Goal: Information Seeking & Learning: Learn about a topic

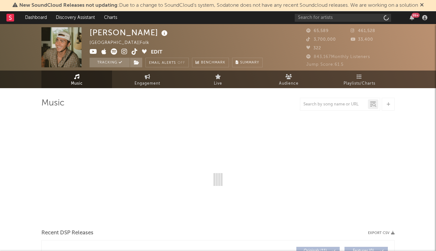
select select "6m"
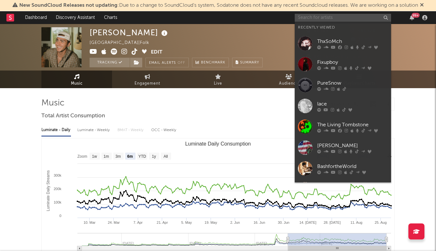
click at [326, 20] on input "text" at bounding box center [343, 18] width 96 height 8
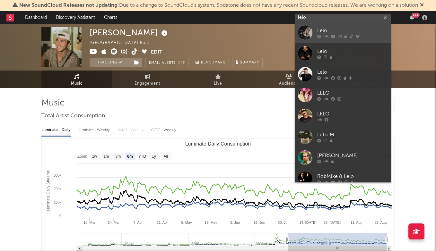
type input "lelo"
click at [322, 27] on div "Lelo" at bounding box center [352, 31] width 71 height 8
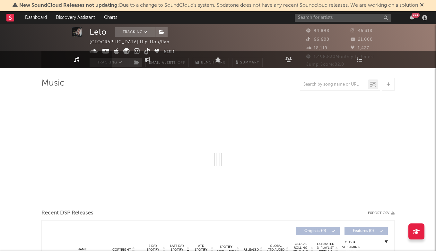
select select "6m"
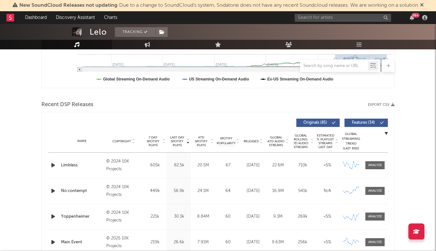
scroll to position [261, 0]
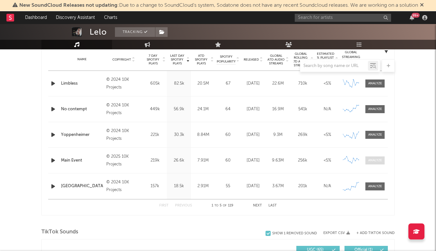
click at [375, 158] on span at bounding box center [375, 161] width 19 height 8
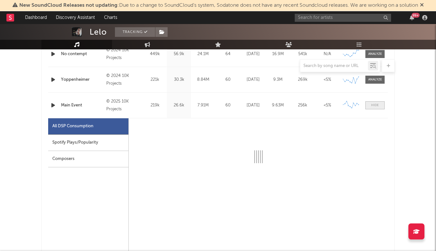
select select "6m"
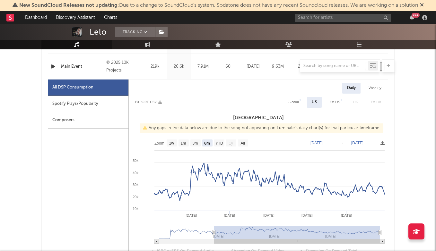
scroll to position [368, 0]
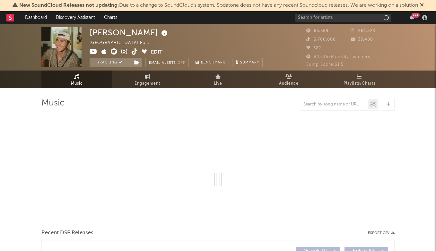
select select "6m"
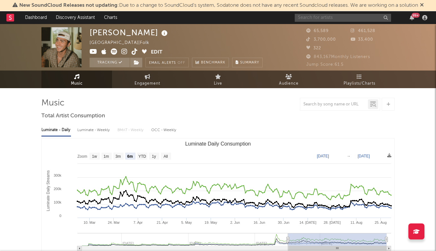
click at [323, 16] on input "text" at bounding box center [343, 18] width 96 height 8
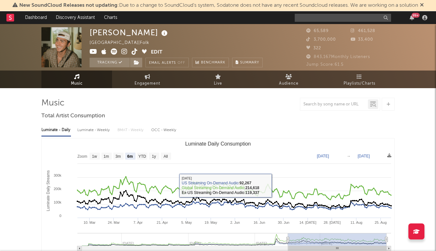
type input "r"
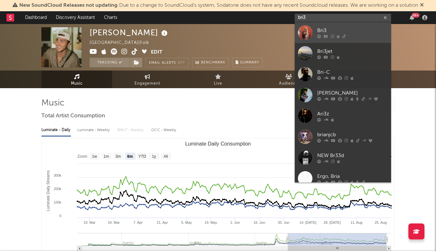
type input "bri3"
click at [328, 28] on div "Bri3" at bounding box center [352, 31] width 71 height 8
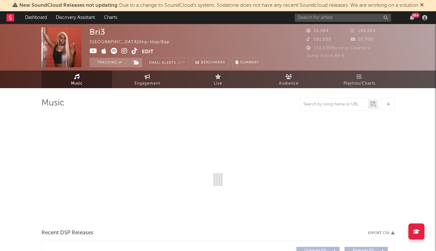
select select "6m"
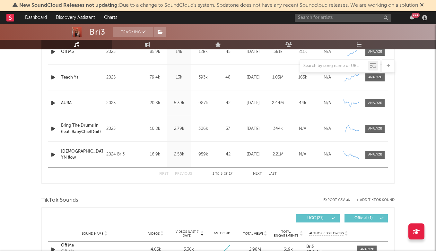
scroll to position [399, 0]
